Goal: Task Accomplishment & Management: Use online tool/utility

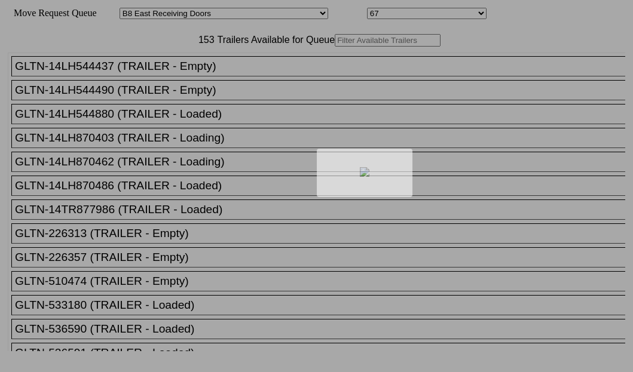
select select "536"
select select "8235"
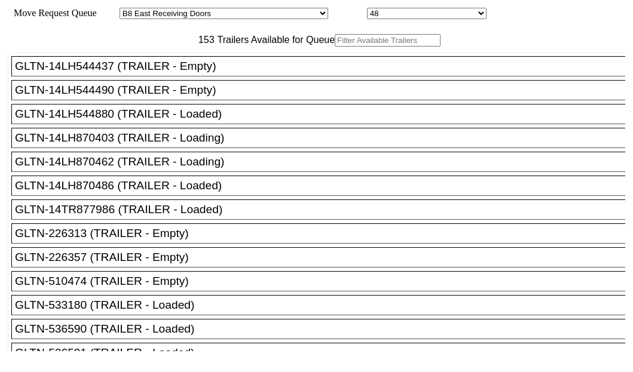
drag, startPoint x: 0, startPoint y: 0, endPoint x: 195, endPoint y: 78, distance: 210.5
click at [335, 47] on input "text" at bounding box center [388, 40] width 106 height 13
paste input "MRKU4809785"
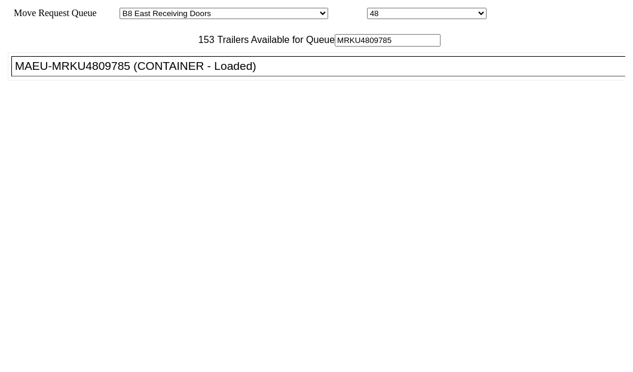
type input "MRKU4809785"
click at [99, 73] on div "MAEU-MRKU4809785 (CONTAINER - Loaded)" at bounding box center [323, 66] width 617 height 13
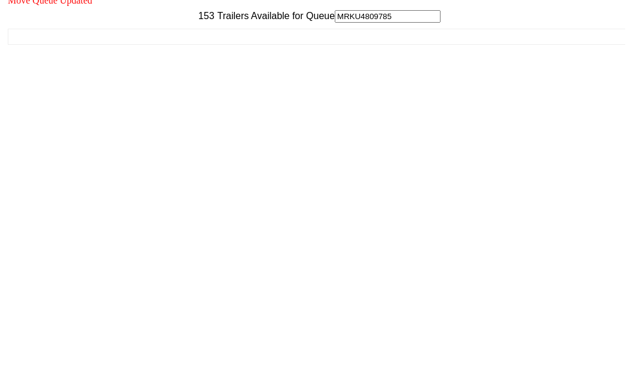
scroll to position [48, 0]
